Goal: Task Accomplishment & Management: Manage account settings

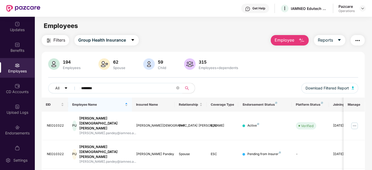
scroll to position [17, 0]
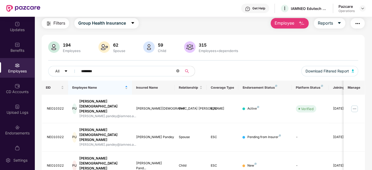
click at [177, 70] on icon "close-circle" at bounding box center [177, 70] width 3 height 3
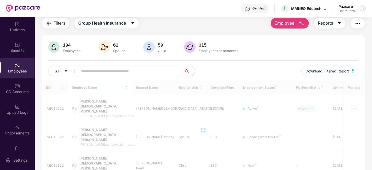
click at [362, 9] on img at bounding box center [363, 8] width 4 height 4
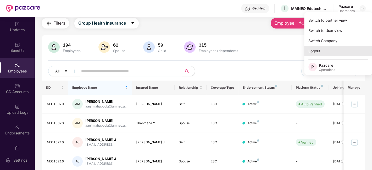
click at [318, 51] on div "Logout" at bounding box center [338, 51] width 68 height 10
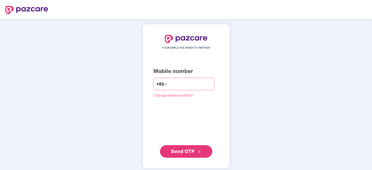
click at [175, 84] on input "number" at bounding box center [189, 84] width 43 height 8
type input "**********"
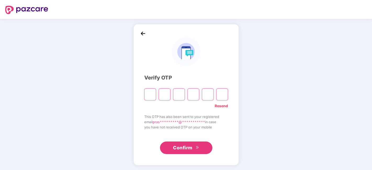
paste input "*"
type input "*"
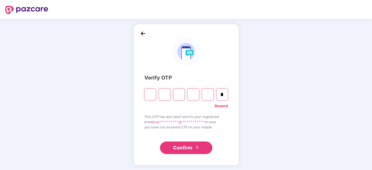
type input "*"
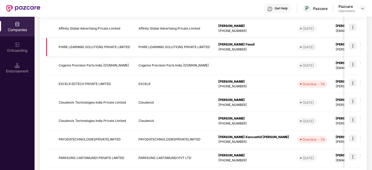
scroll to position [0, 0]
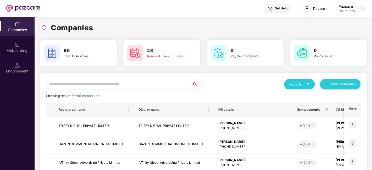
click at [87, 85] on input "text" at bounding box center [119, 84] width 146 height 10
type input "*"
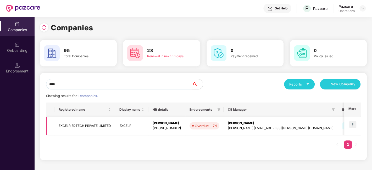
type input "****"
click at [353, 124] on img at bounding box center [352, 124] width 7 height 7
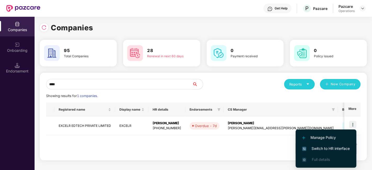
click at [318, 148] on span "Switch to HR interface" at bounding box center [326, 149] width 48 height 6
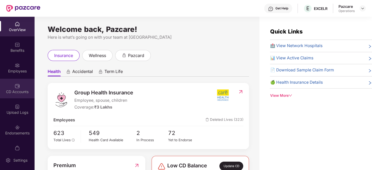
scroll to position [11, 0]
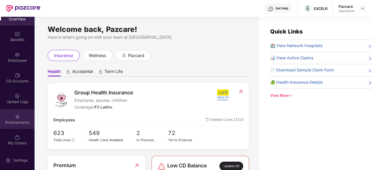
click at [15, 114] on img at bounding box center [17, 116] width 5 height 5
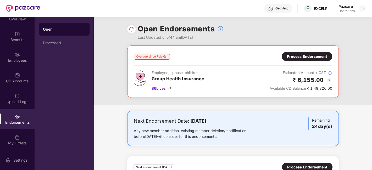
click at [298, 57] on div "Process Endorsement" at bounding box center [307, 57] width 40 height 6
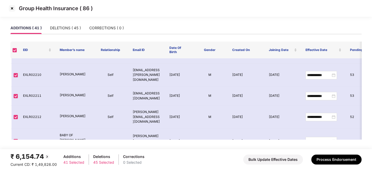
scroll to position [699, 0]
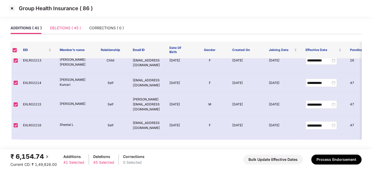
click at [70, 24] on div "DELETIONS ( 45 )" at bounding box center [65, 28] width 31 height 12
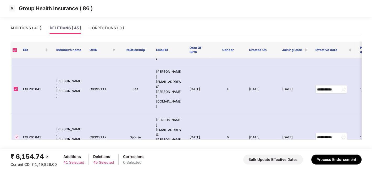
click at [11, 8] on img at bounding box center [12, 8] width 8 height 8
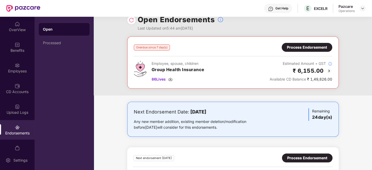
scroll to position [44, 0]
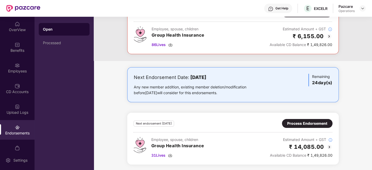
click at [309, 123] on div "Process Endorsement" at bounding box center [307, 124] width 40 height 6
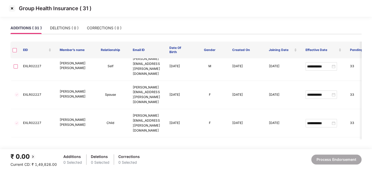
scroll to position [19, 0]
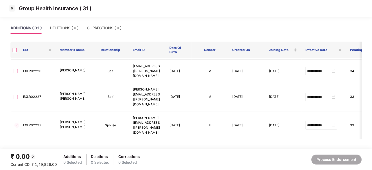
click at [13, 10] on img at bounding box center [12, 8] width 8 height 8
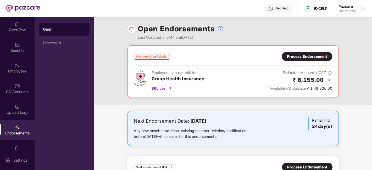
click at [160, 88] on span "86 Lives" at bounding box center [159, 89] width 14 height 6
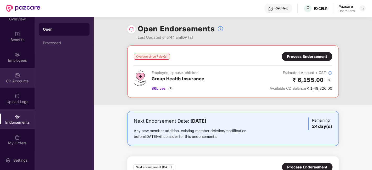
scroll to position [0, 0]
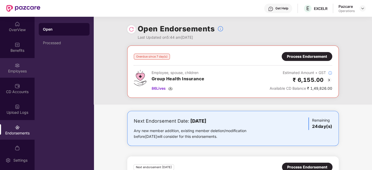
click at [9, 65] on div "Employees" at bounding box center [17, 68] width 35 height 20
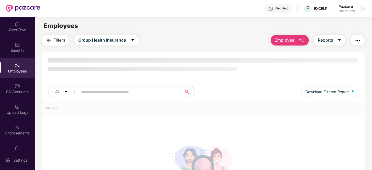
click at [95, 89] on input "text" at bounding box center [128, 92] width 94 height 8
paste input "*********"
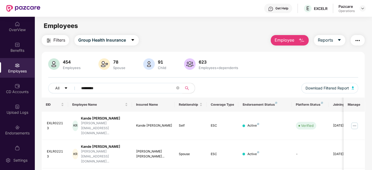
scroll to position [17, 0]
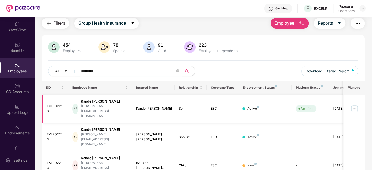
type input "*********"
click at [355, 106] on img at bounding box center [354, 109] width 8 height 8
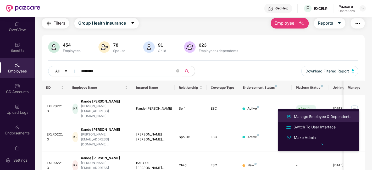
click at [310, 117] on div "Manage Employee & Dependents" at bounding box center [322, 117] width 59 height 6
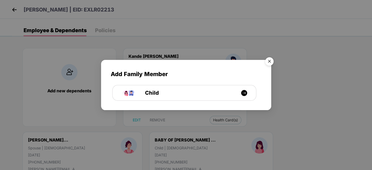
click at [271, 62] on img "Close" at bounding box center [269, 62] width 15 height 15
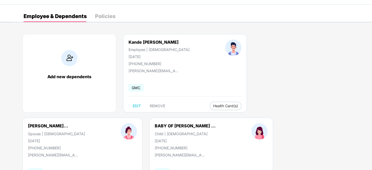
scroll to position [0, 0]
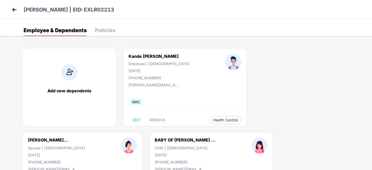
click at [16, 10] on img at bounding box center [14, 10] width 8 height 8
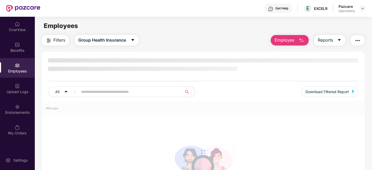
scroll to position [51, 0]
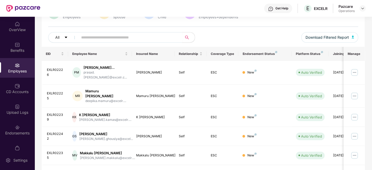
click at [15, 107] on img at bounding box center [17, 106] width 5 height 5
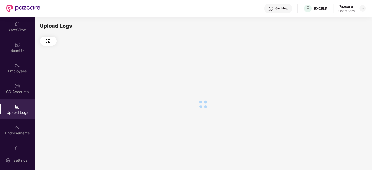
scroll to position [11, 0]
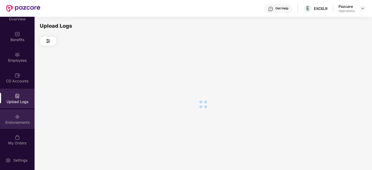
click at [10, 114] on div "Endorsements" at bounding box center [17, 119] width 35 height 20
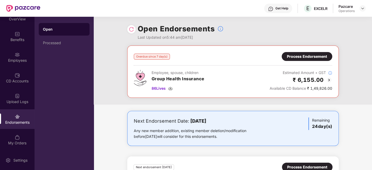
click at [322, 57] on div "Process Endorsement" at bounding box center [307, 57] width 40 height 6
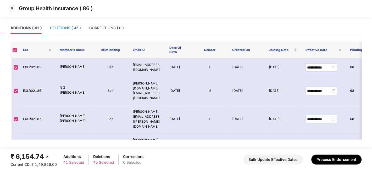
click at [63, 27] on div "DELETIONS ( 45 )" at bounding box center [65, 28] width 31 height 6
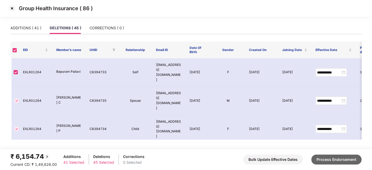
click at [330, 159] on button "Process Endorsement" at bounding box center [336, 160] width 50 height 10
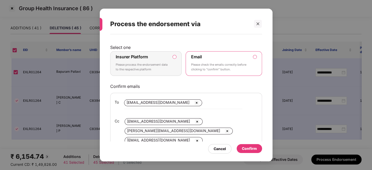
click at [154, 58] on div "Insurer Platform Please process the endorsement data to the respective platform" at bounding box center [142, 63] width 53 height 19
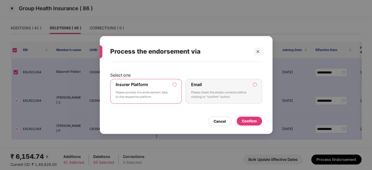
click at [248, 118] on div "Confirm" at bounding box center [249, 121] width 25 height 9
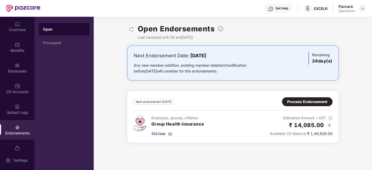
click at [363, 8] on img at bounding box center [363, 8] width 4 height 4
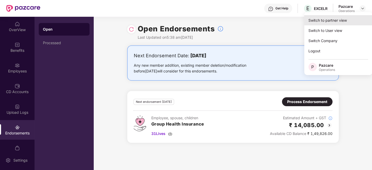
click at [322, 19] on div "Switch to partner view" at bounding box center [338, 20] width 68 height 10
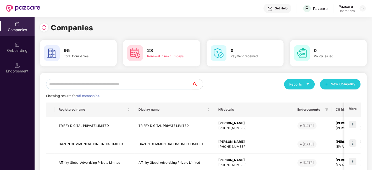
click at [118, 82] on input "text" at bounding box center [119, 84] width 146 height 10
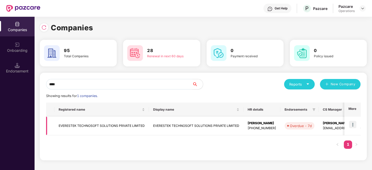
type input "****"
click at [350, 126] on img at bounding box center [352, 124] width 7 height 7
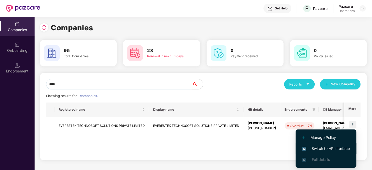
click at [322, 150] on span "Switch to HR interface" at bounding box center [326, 149] width 48 height 6
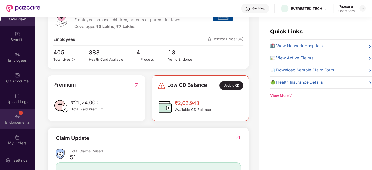
click at [13, 115] on div "3 Endorsements" at bounding box center [17, 119] width 35 height 20
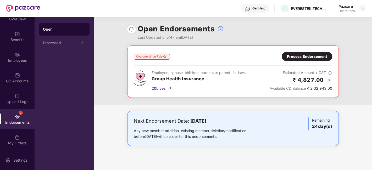
click at [158, 90] on span "20 Lives" at bounding box center [159, 89] width 14 height 6
click at [298, 56] on div "Process Endorsement" at bounding box center [307, 57] width 40 height 6
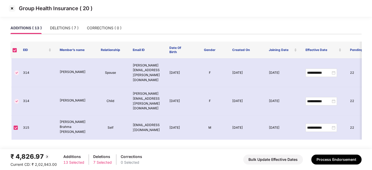
scroll to position [169, 0]
click at [60, 28] on div "DELETIONS ( 7 )" at bounding box center [64, 28] width 29 height 6
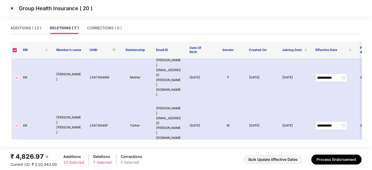
scroll to position [49, 0]
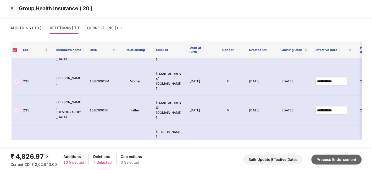
click at [333, 158] on button "Process Endorsement" at bounding box center [336, 160] width 50 height 10
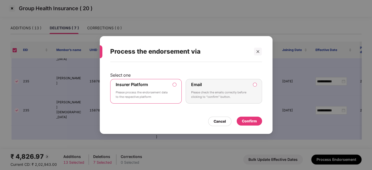
click at [243, 121] on div "Confirm" at bounding box center [249, 121] width 15 height 6
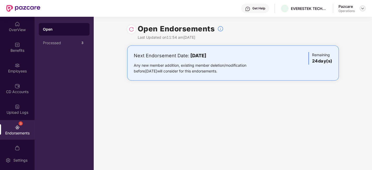
click at [362, 8] on img at bounding box center [363, 8] width 4 height 4
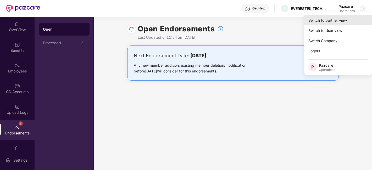
click at [333, 23] on div "Switch to partner view" at bounding box center [338, 20] width 68 height 10
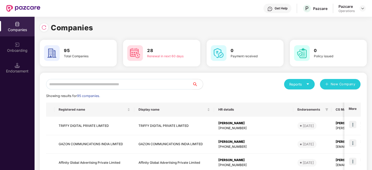
click at [144, 86] on input "text" at bounding box center [119, 84] width 146 height 10
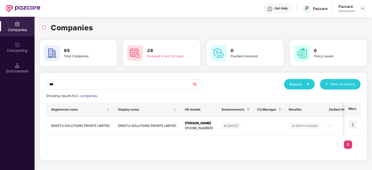
scroll to position [0, 0]
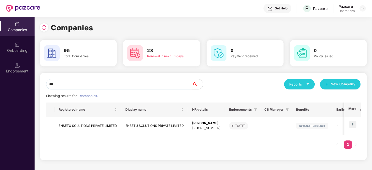
type input "***"
click at [15, 65] on img at bounding box center [17, 65] width 5 height 5
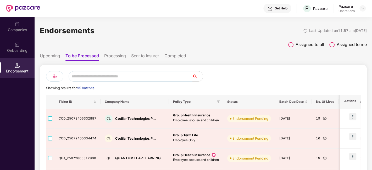
click at [100, 77] on input "text" at bounding box center [131, 76] width 124 height 10
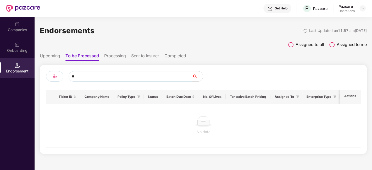
type input "*"
type input "******"
click at [15, 27] on div "Companies" at bounding box center [17, 29] width 35 height 5
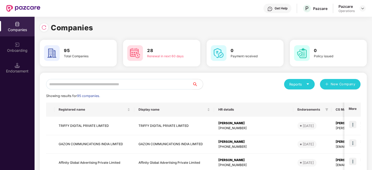
click at [93, 82] on input "text" at bounding box center [119, 84] width 146 height 10
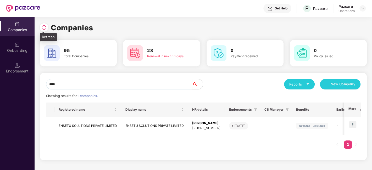
click at [43, 26] on img at bounding box center [43, 27] width 5 height 5
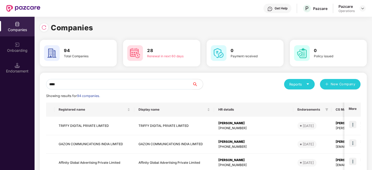
click at [108, 89] on input "****" at bounding box center [119, 84] width 146 height 10
type input "*"
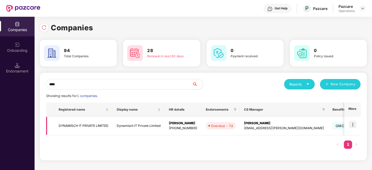
type input "****"
click at [350, 125] on img at bounding box center [352, 124] width 7 height 7
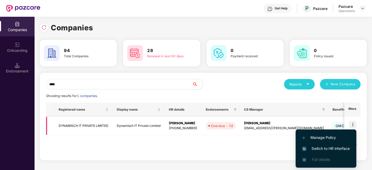
click at [90, 119] on td "DYNAMISCH IT PRIVATE LIMITED" at bounding box center [83, 126] width 58 height 19
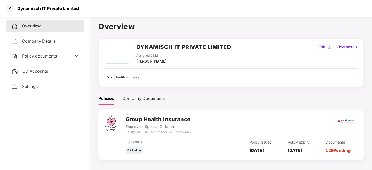
click at [41, 71] on span "CD Accounts" at bounding box center [35, 71] width 26 height 5
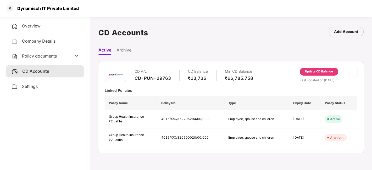
click at [306, 71] on div "Update CD Balance" at bounding box center [319, 71] width 28 height 5
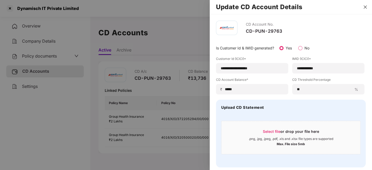
click at [366, 5] on icon "close" at bounding box center [365, 7] width 4 height 4
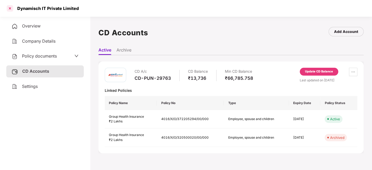
click at [12, 5] on div at bounding box center [10, 8] width 8 height 8
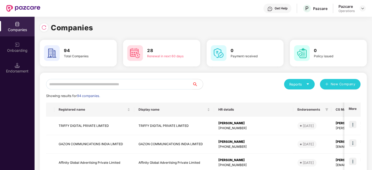
click at [98, 81] on input "text" at bounding box center [119, 84] width 146 height 10
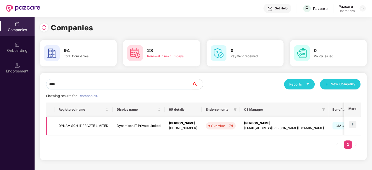
type input "****"
click at [353, 123] on img at bounding box center [352, 124] width 7 height 7
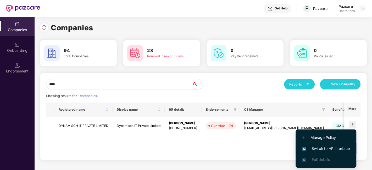
click at [321, 148] on span "Switch to HR interface" at bounding box center [326, 149] width 48 height 6
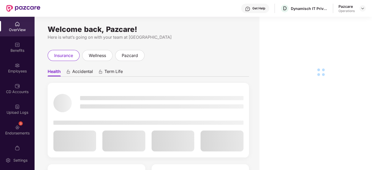
scroll to position [31, 0]
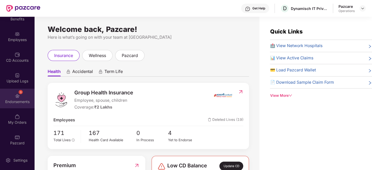
click at [8, 100] on div "Endorsements" at bounding box center [17, 101] width 35 height 5
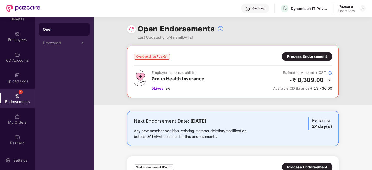
click at [301, 59] on div "Process Endorsement" at bounding box center [307, 56] width 51 height 9
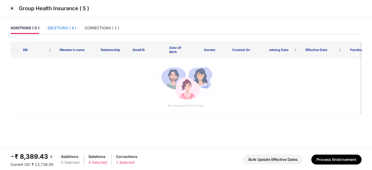
click at [56, 27] on div "DELETIONS ( 4 )" at bounding box center [62, 28] width 29 height 6
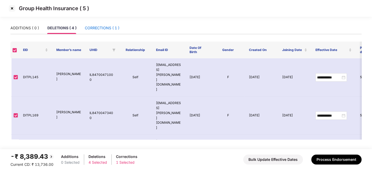
click at [98, 27] on div "CORRECTIONS ( 1 )" at bounding box center [102, 28] width 35 height 6
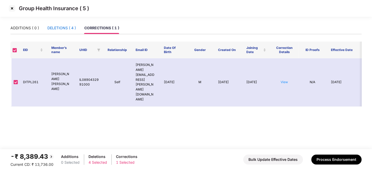
click at [57, 29] on div "DELETIONS ( 4 )" at bounding box center [61, 28] width 29 height 6
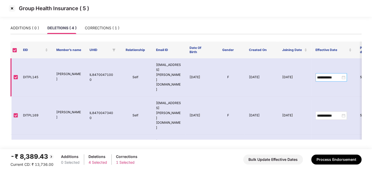
click at [343, 75] on div "**********" at bounding box center [331, 78] width 28 height 6
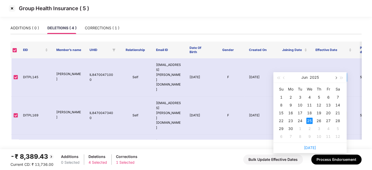
click at [335, 77] on span "button" at bounding box center [335, 78] width 3 height 3
type input "**********"
click at [303, 104] on td "8" at bounding box center [299, 105] width 9 height 8
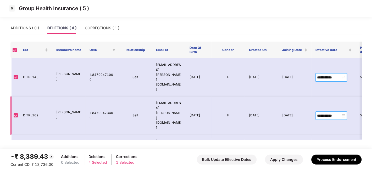
click at [343, 113] on div "**********" at bounding box center [331, 116] width 28 height 6
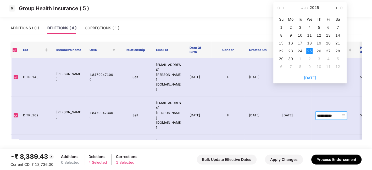
click at [335, 9] on button "button" at bounding box center [336, 7] width 6 height 10
type input "**********"
click at [300, 35] on div "8" at bounding box center [300, 35] width 6 height 6
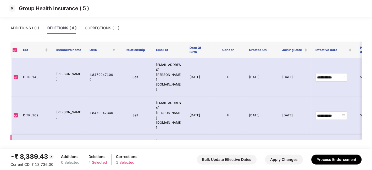
click at [344, 151] on div "**********" at bounding box center [331, 154] width 28 height 6
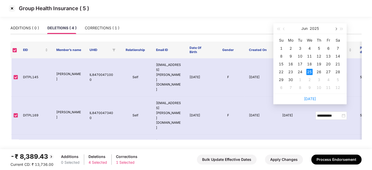
click at [335, 29] on button "button" at bounding box center [336, 28] width 6 height 10
type input "**********"
click at [301, 56] on div "8" at bounding box center [300, 56] width 6 height 6
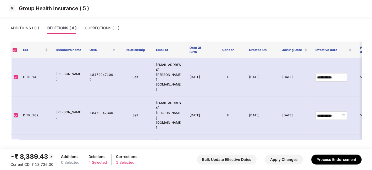
click at [258, 37] on div "ADDITIONS ( 0 ) DELETIONS ( 4 ) CORRECTIONS ( 1 )" at bounding box center [185, 30] width 351 height 16
click at [13, 9] on img at bounding box center [12, 8] width 8 height 8
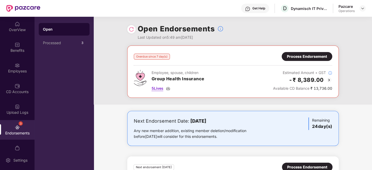
click at [159, 91] on span "5 Lives" at bounding box center [158, 89] width 12 height 6
click at [306, 58] on div "Process Endorsement" at bounding box center [307, 57] width 40 height 6
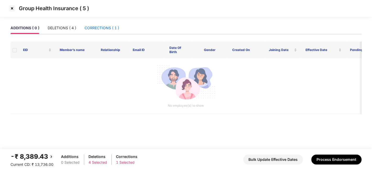
click at [97, 30] on div "CORRECTIONS ( 1 )" at bounding box center [102, 28] width 35 height 6
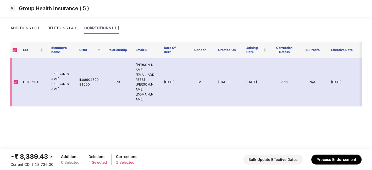
click at [285, 68] on td "View" at bounding box center [284, 82] width 28 height 48
click at [285, 80] on link "View" at bounding box center [284, 82] width 7 height 4
click at [58, 26] on div "DELETIONS ( 4 )" at bounding box center [61, 28] width 29 height 6
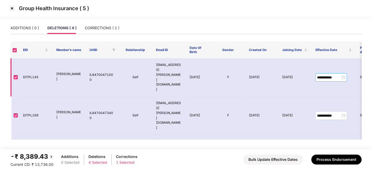
click at [341, 75] on div "**********" at bounding box center [331, 78] width 28 height 6
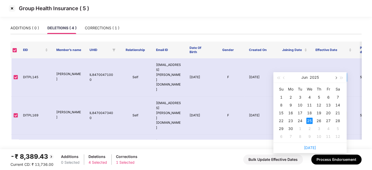
click at [337, 77] on span "button" at bounding box center [335, 78] width 3 height 3
type input "**********"
click at [301, 104] on div "8" at bounding box center [300, 105] width 6 height 6
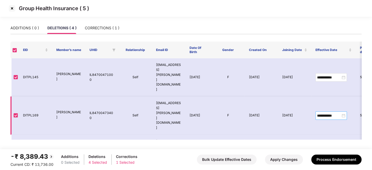
click at [344, 113] on div "**********" at bounding box center [331, 116] width 28 height 6
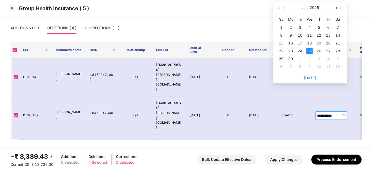
click at [336, 8] on span "button" at bounding box center [335, 8] width 3 height 3
type input "**********"
click at [302, 35] on div "8" at bounding box center [300, 35] width 6 height 6
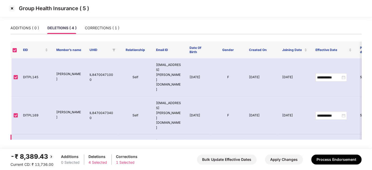
click at [343, 151] on div "**********" at bounding box center [331, 154] width 28 height 6
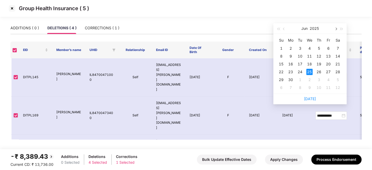
click at [337, 30] on button "button" at bounding box center [336, 28] width 6 height 10
type input "**********"
click at [301, 54] on div "8" at bounding box center [300, 56] width 6 height 6
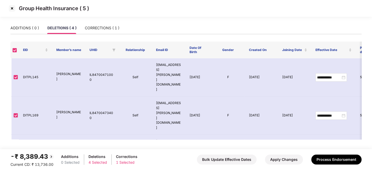
click at [278, 143] on main "**********" at bounding box center [186, 85] width 372 height 127
click at [101, 27] on div "CORRECTIONS ( 1 )" at bounding box center [102, 28] width 35 height 6
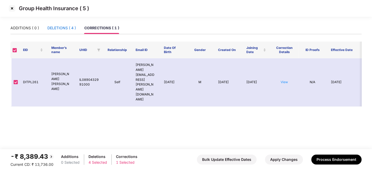
click at [65, 29] on div "DELETIONS ( 4 )" at bounding box center [61, 28] width 29 height 6
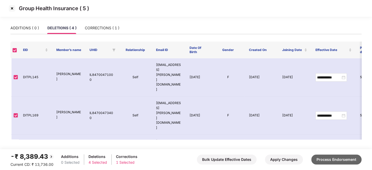
click at [327, 160] on button "Process Endorsement" at bounding box center [336, 160] width 50 height 10
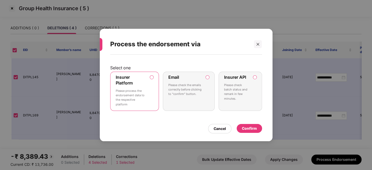
click at [240, 89] on p "Please check batch status and remark in few minutes." at bounding box center [236, 92] width 25 height 18
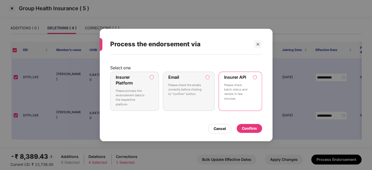
click at [257, 128] on div "Confirm" at bounding box center [249, 129] width 15 height 6
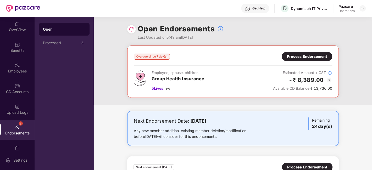
click at [130, 29] on img at bounding box center [131, 29] width 5 height 5
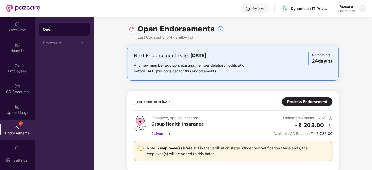
click at [365, 9] on div at bounding box center [363, 8] width 6 height 6
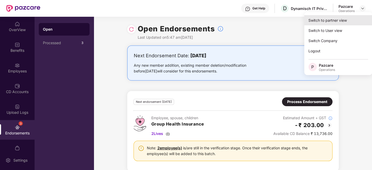
click at [327, 23] on div "Switch to partner view" at bounding box center [338, 20] width 68 height 10
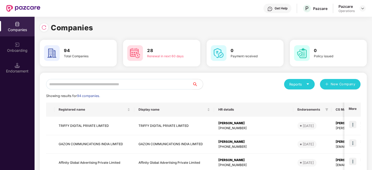
click at [140, 85] on input "text" at bounding box center [119, 84] width 146 height 10
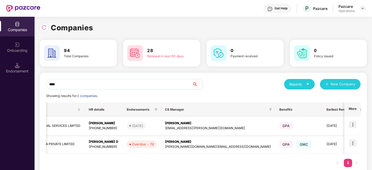
scroll to position [0, 0]
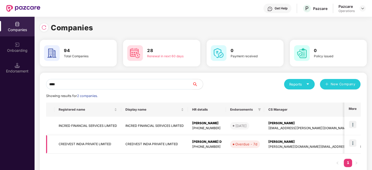
type input "****"
click at [352, 142] on img at bounding box center [352, 143] width 7 height 7
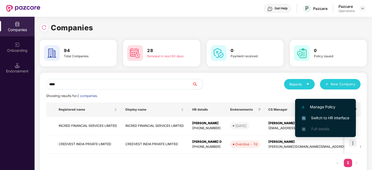
click at [324, 118] on span "Switch to HR interface" at bounding box center [326, 118] width 48 height 6
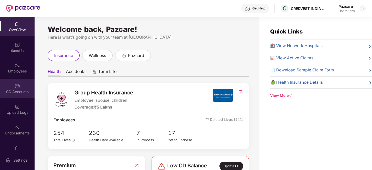
scroll to position [11, 0]
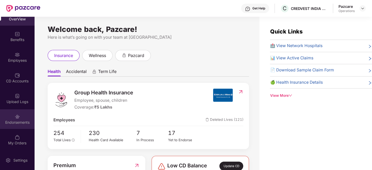
click at [11, 121] on div "Endorsements" at bounding box center [17, 122] width 35 height 5
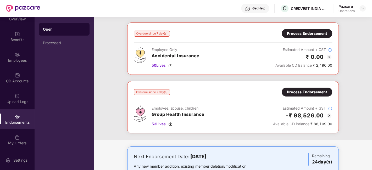
scroll to position [23, 0]
click at [291, 89] on div "Process Endorsement" at bounding box center [307, 92] width 40 height 6
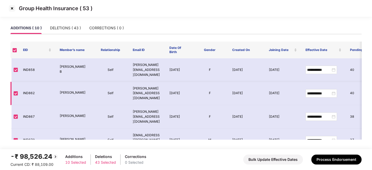
scroll to position [106, 0]
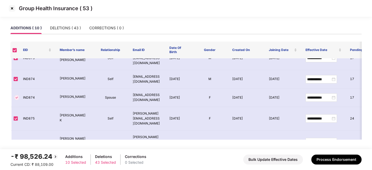
click at [13, 8] on img at bounding box center [12, 8] width 8 height 8
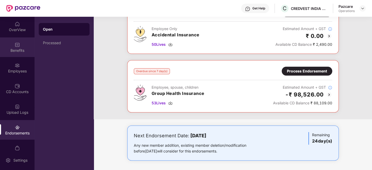
scroll to position [0, 0]
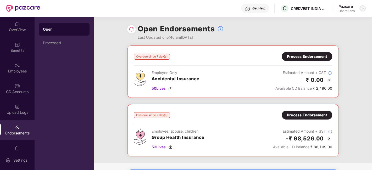
click at [364, 8] on img at bounding box center [363, 8] width 4 height 4
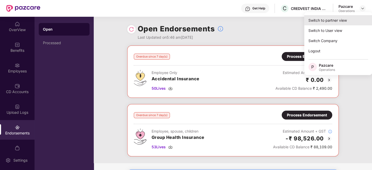
click at [336, 23] on div "Switch to partner view" at bounding box center [338, 20] width 68 height 10
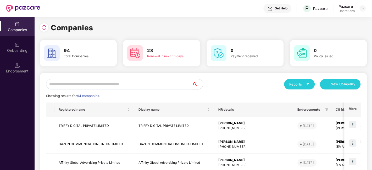
click at [144, 86] on input "text" at bounding box center [119, 84] width 146 height 10
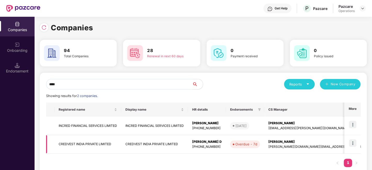
type input "****"
click at [82, 142] on td "CREDVEST INDIA PRIVATE LIMITED" at bounding box center [87, 144] width 67 height 19
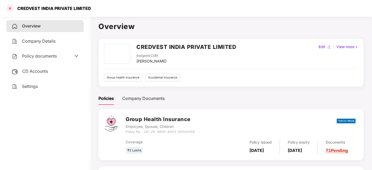
click at [11, 8] on div at bounding box center [10, 8] width 8 height 8
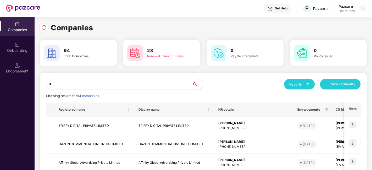
click at [132, 89] on input "*" at bounding box center [119, 84] width 146 height 10
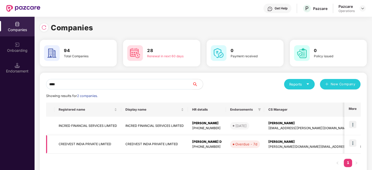
type input "****"
click at [352, 142] on img at bounding box center [352, 143] width 7 height 7
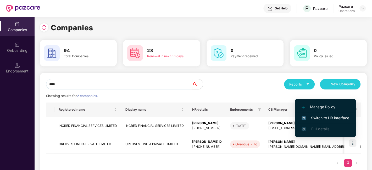
click at [328, 118] on span "Switch to HR interface" at bounding box center [326, 118] width 48 height 6
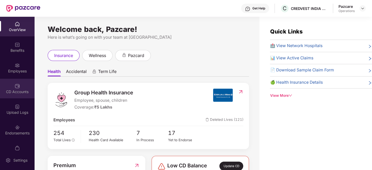
scroll to position [11, 0]
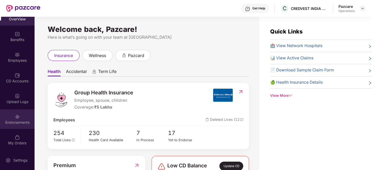
click at [16, 118] on img at bounding box center [17, 116] width 5 height 5
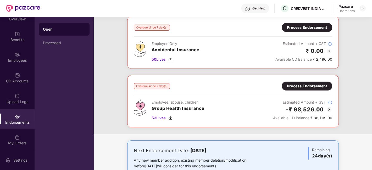
scroll to position [44, 0]
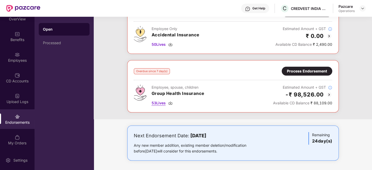
click at [154, 103] on span "53 Lives" at bounding box center [159, 103] width 14 height 6
click at [361, 9] on img at bounding box center [363, 8] width 4 height 4
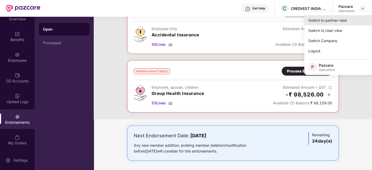
click at [332, 20] on div "Switch to partner view" at bounding box center [338, 20] width 68 height 10
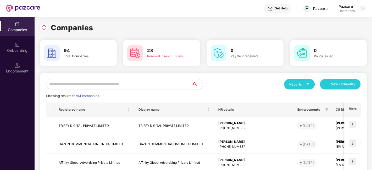
click at [177, 83] on input "text" at bounding box center [119, 84] width 146 height 10
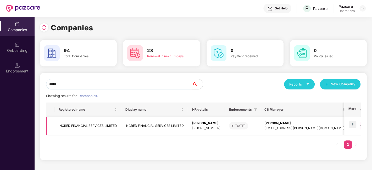
type input "*****"
click at [101, 125] on td "INCRED FINANCIAL SERVICES LIMITED" at bounding box center [87, 126] width 67 height 19
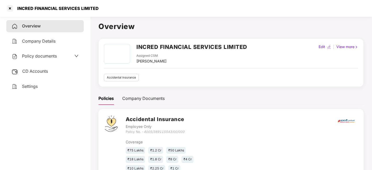
click at [39, 71] on span "CD Accounts" at bounding box center [35, 71] width 26 height 5
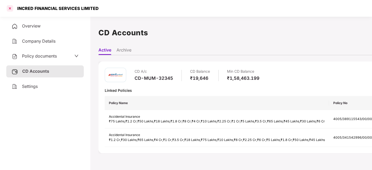
click at [9, 9] on div at bounding box center [10, 8] width 8 height 8
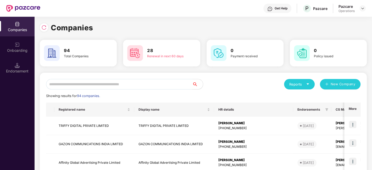
click at [87, 82] on input "text" at bounding box center [119, 84] width 146 height 10
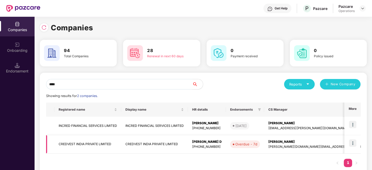
type input "****"
click at [351, 142] on img at bounding box center [352, 143] width 7 height 7
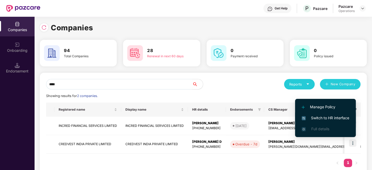
click at [331, 115] on li "Switch to HR interface" at bounding box center [325, 118] width 61 height 11
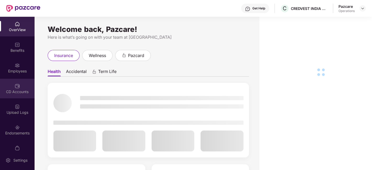
scroll to position [11, 0]
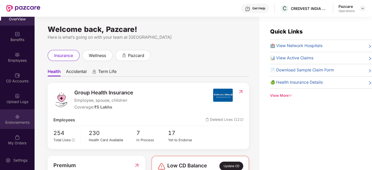
click at [14, 112] on div "Endorsements" at bounding box center [17, 119] width 35 height 20
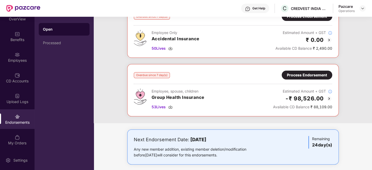
scroll to position [44, 0]
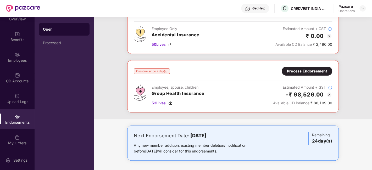
click at [302, 68] on div "Process Endorsement" at bounding box center [307, 71] width 40 height 6
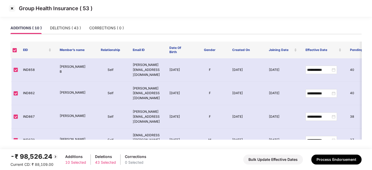
click at [13, 7] on img at bounding box center [12, 8] width 8 height 8
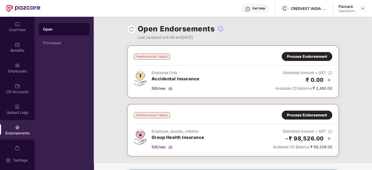
scroll to position [17, 0]
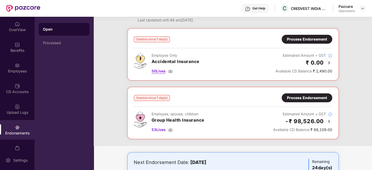
click at [159, 68] on span "50 Lives" at bounding box center [159, 71] width 14 height 6
click at [301, 38] on div "Process Endorsement" at bounding box center [307, 39] width 40 height 6
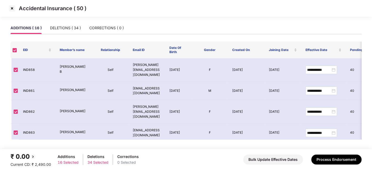
click at [12, 8] on img at bounding box center [12, 8] width 8 height 8
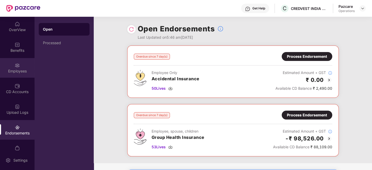
click at [11, 69] on div "Employees" at bounding box center [17, 71] width 35 height 5
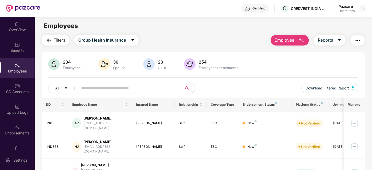
click at [120, 86] on input "text" at bounding box center [128, 88] width 94 height 8
paste input "*******"
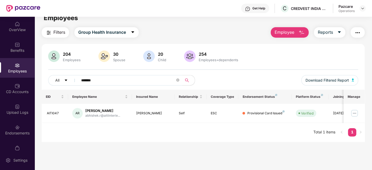
scroll to position [9, 0]
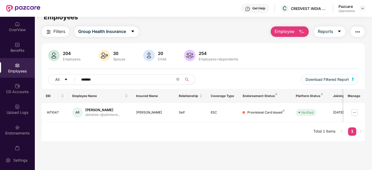
type input "*******"
click at [57, 111] on div "AITI047" at bounding box center [55, 112] width 17 height 5
copy div "AITI047"
click at [57, 111] on div "AITI047" at bounding box center [55, 112] width 17 height 5
click at [355, 112] on img at bounding box center [354, 112] width 8 height 8
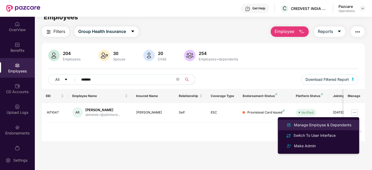
click at [315, 124] on div "Manage Employee & Dependents" at bounding box center [322, 125] width 59 height 6
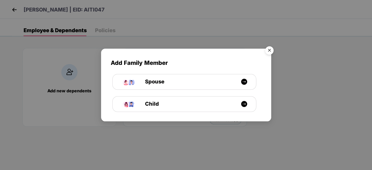
click at [264, 53] on img "Close" at bounding box center [269, 51] width 15 height 15
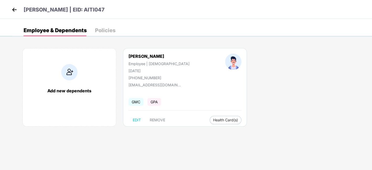
click at [13, 11] on img at bounding box center [14, 10] width 8 height 8
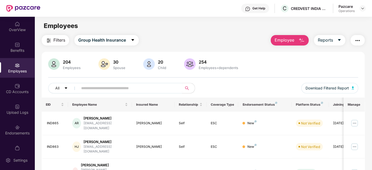
click at [14, 61] on div "Employees" at bounding box center [17, 68] width 35 height 20
click at [322, 86] on span "Download Filtered Report" at bounding box center [327, 88] width 43 height 6
click at [361, 8] on img at bounding box center [363, 8] width 4 height 4
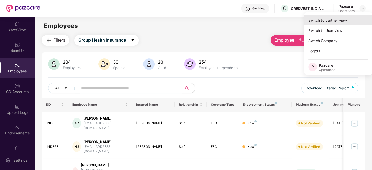
click at [332, 20] on div "Switch to partner view" at bounding box center [338, 20] width 68 height 10
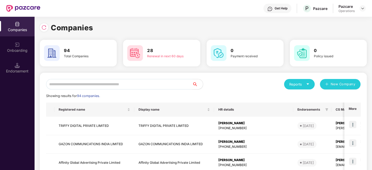
click at [157, 81] on input "text" at bounding box center [119, 84] width 146 height 10
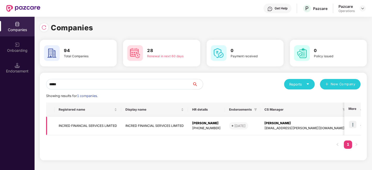
type input "*****"
click at [100, 127] on td "INCRED FINANCIAL SERVICES LIMITED" at bounding box center [87, 126] width 67 height 19
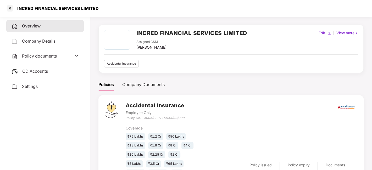
scroll to position [14, 0]
